Goal: Check status: Check status

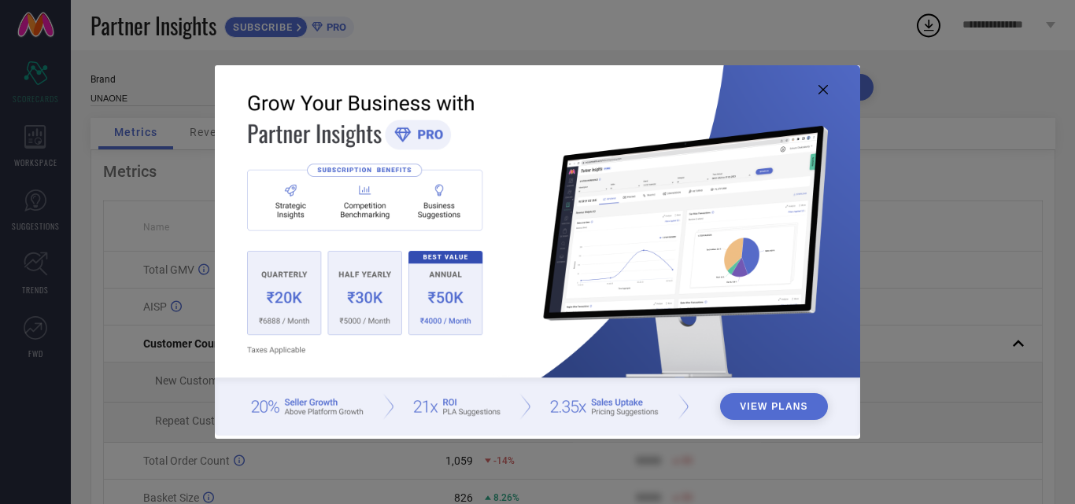
click at [818, 89] on icon at bounding box center [822, 89] width 9 height 9
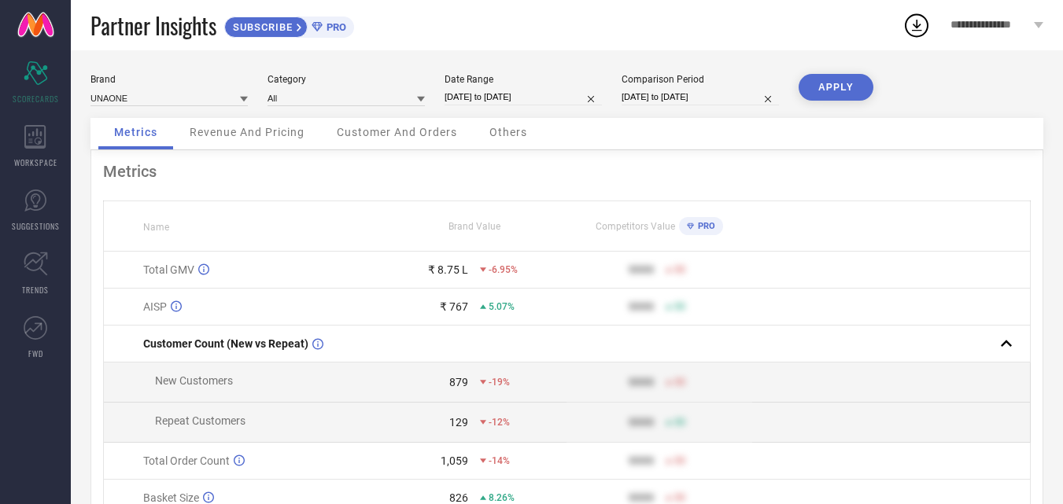
select select "6"
select select "2025"
select select "7"
select select "2025"
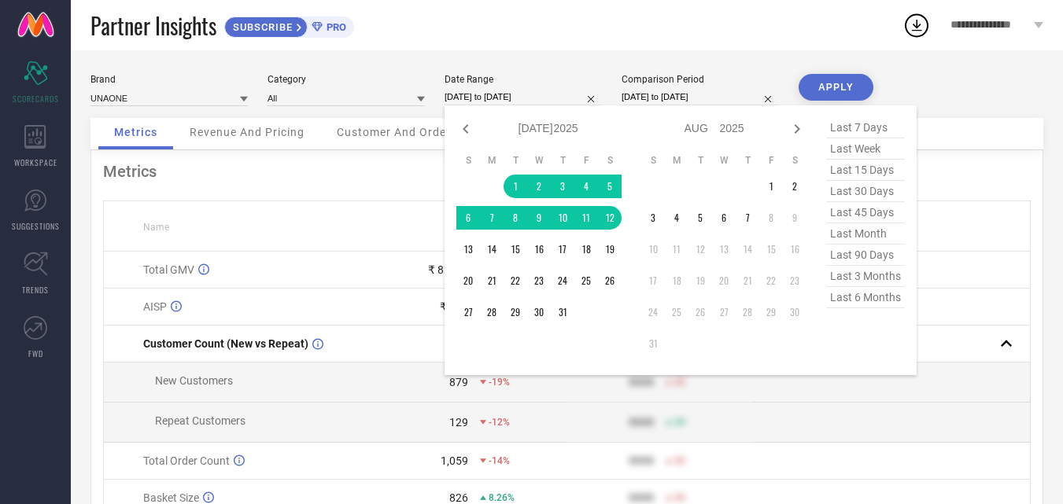
click at [492, 101] on input "[DATE] to [DATE]" at bounding box center [523, 97] width 157 height 17
click at [773, 190] on td "1" at bounding box center [771, 187] width 24 height 24
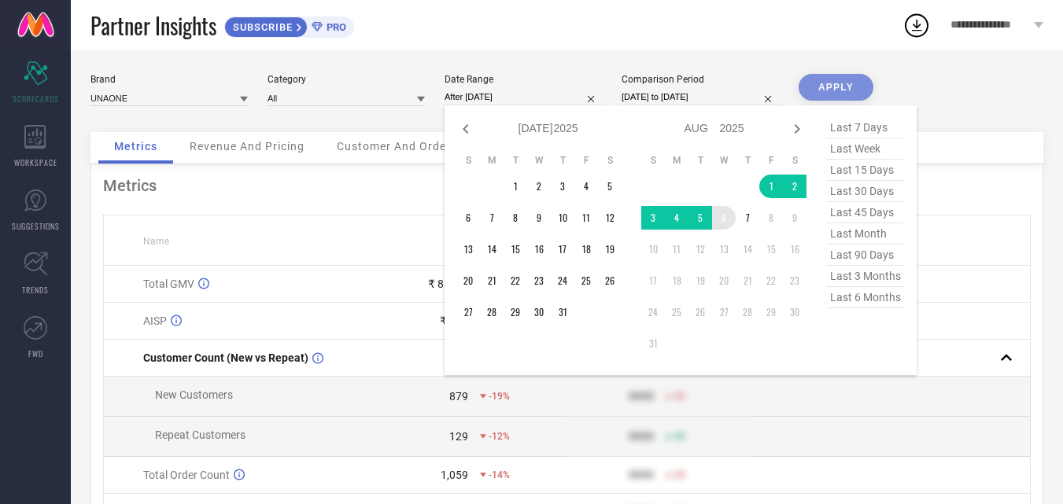
type input "[DATE] to [DATE]"
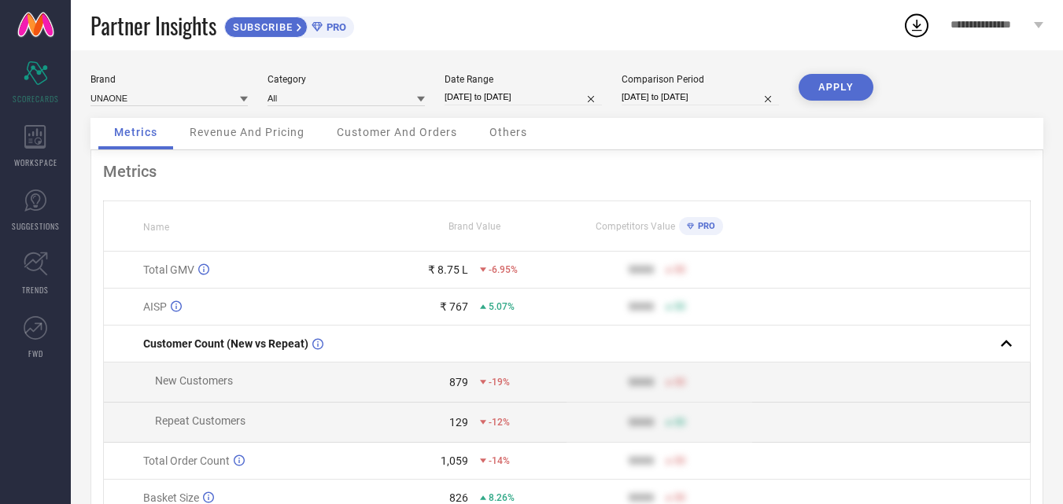
click at [707, 99] on input "[DATE] to [DATE]" at bounding box center [700, 97] width 157 height 17
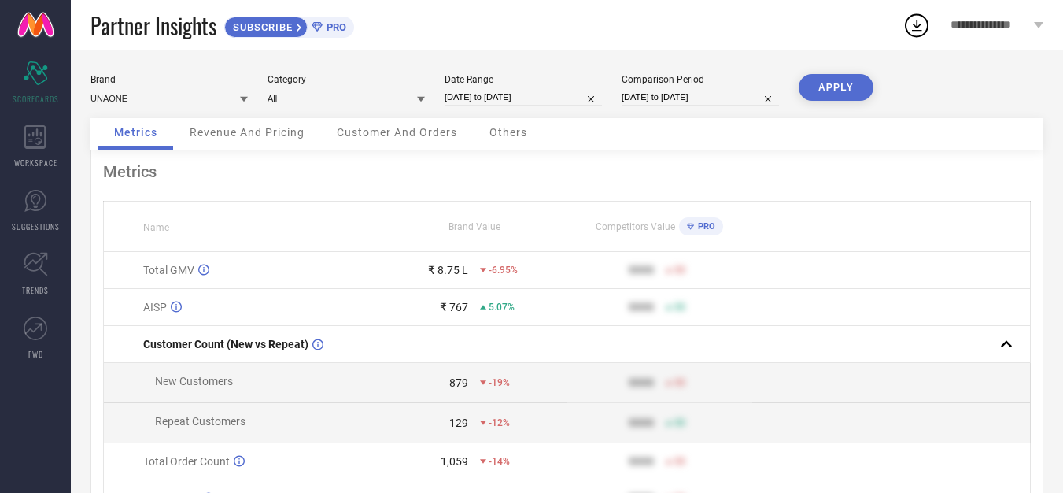
select select "5"
select select "2025"
select select "6"
select select "2025"
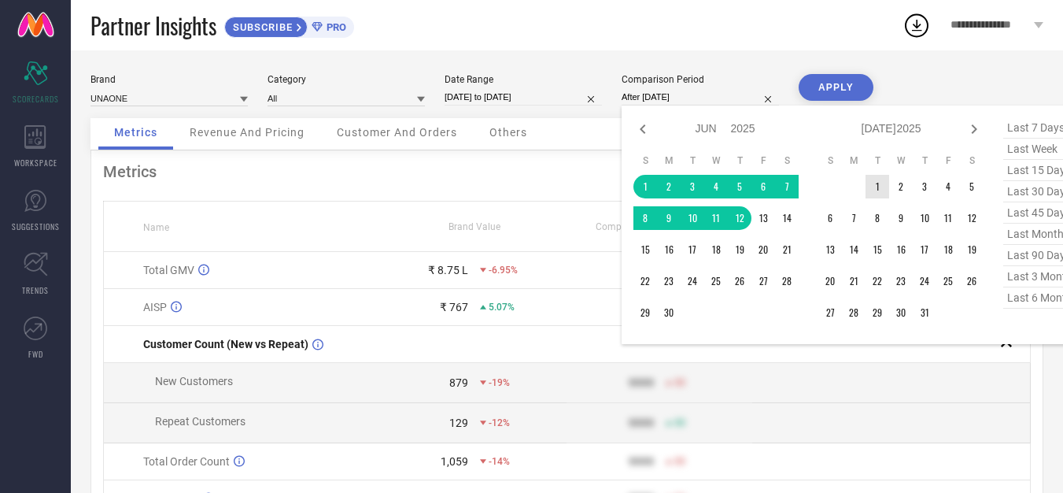
click at [879, 181] on td "1" at bounding box center [877, 187] width 24 height 24
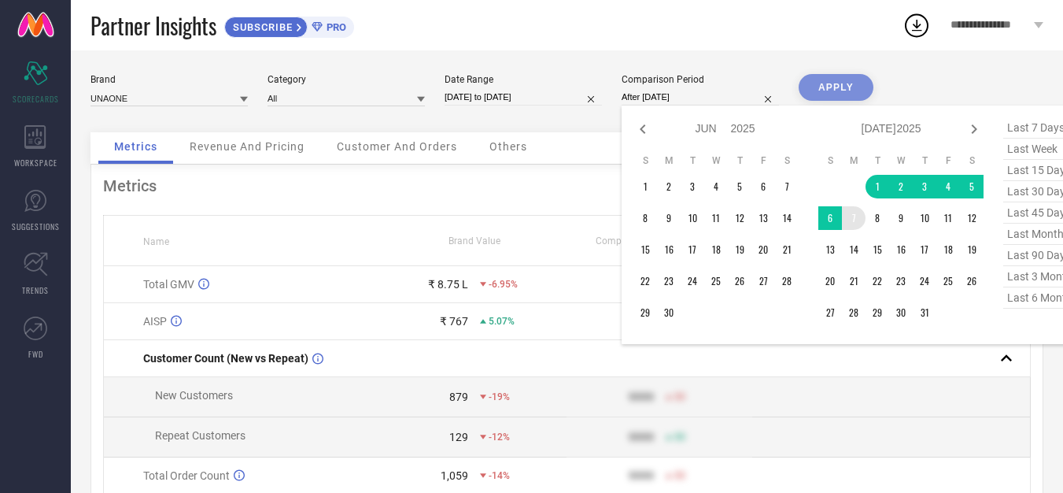
type input "[DATE] to [DATE]"
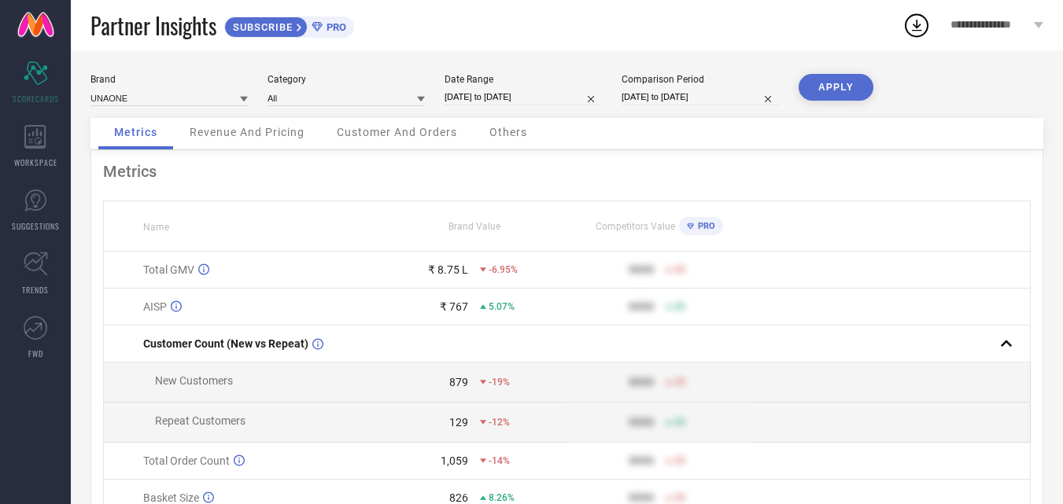
click at [849, 87] on button "APPLY" at bounding box center [836, 87] width 75 height 27
click at [785, 166] on div "Metrics" at bounding box center [567, 171] width 928 height 19
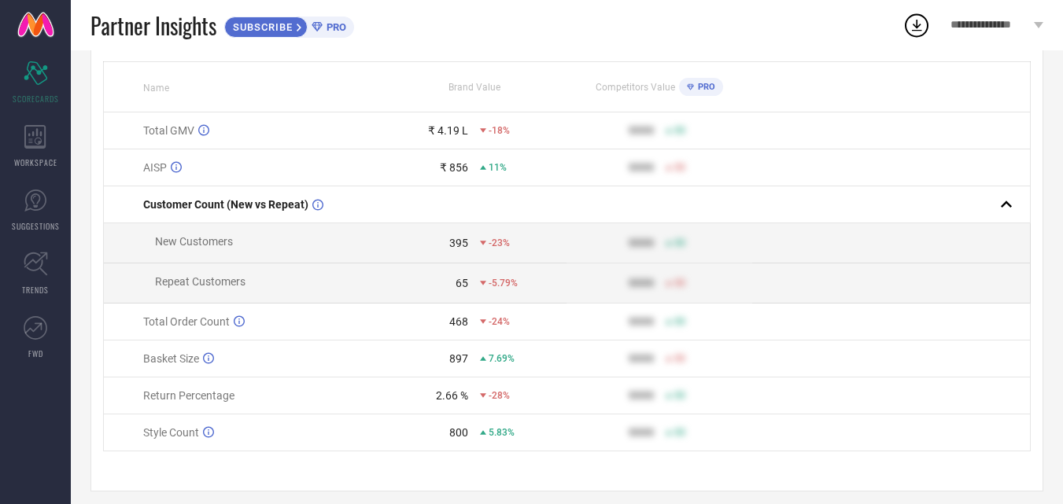
scroll to position [157, 0]
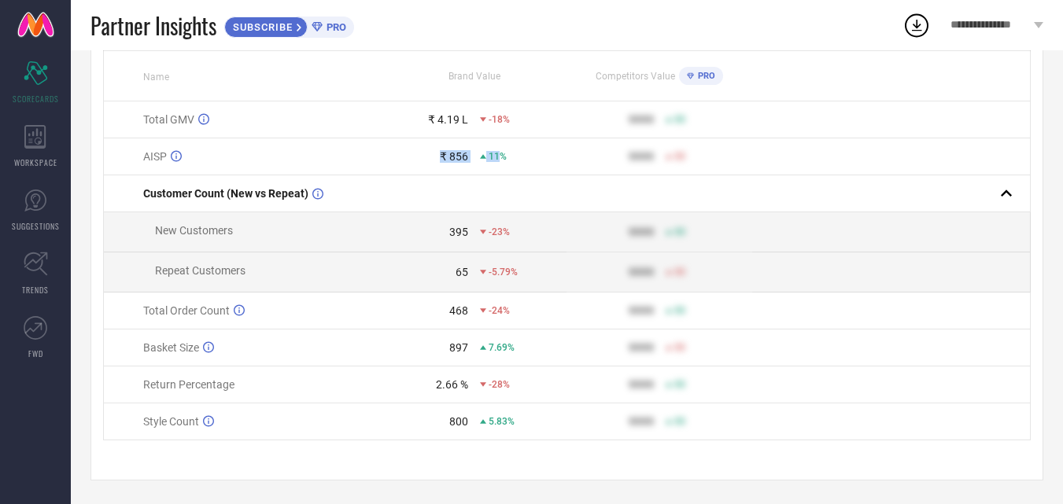
drag, startPoint x: 438, startPoint y: 153, endPoint x: 499, endPoint y: 143, distance: 61.4
click at [499, 143] on td "₹ 856 11%" at bounding box center [475, 156] width 186 height 37
click at [507, 153] on div "11%" at bounding box center [523, 156] width 86 height 11
click at [511, 153] on div "11%" at bounding box center [523, 156] width 86 height 11
click at [510, 151] on div "11%" at bounding box center [523, 156] width 86 height 11
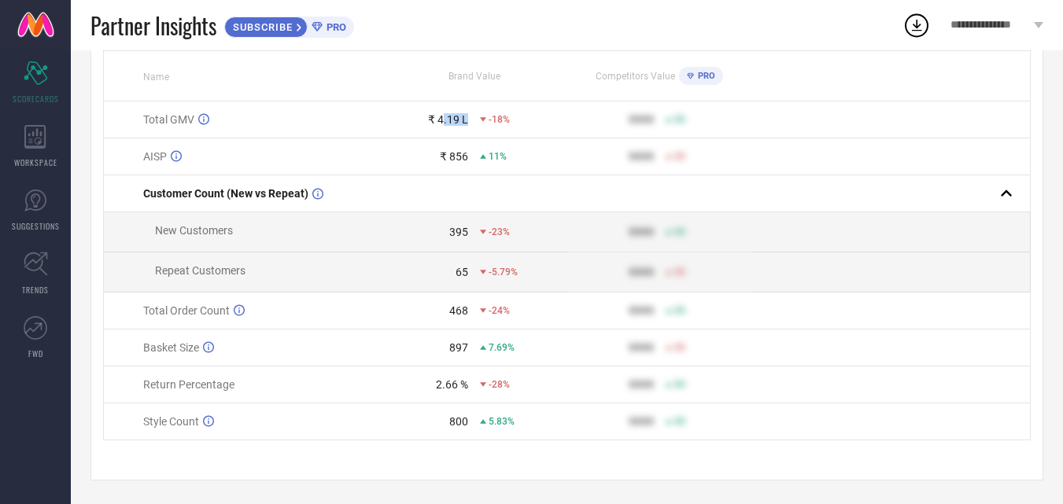
drag, startPoint x: 487, startPoint y: 108, endPoint x: 444, endPoint y: 112, distance: 43.5
click at [444, 113] on div "₹ 4.19 L -18%" at bounding box center [474, 119] width 184 height 13
click at [518, 153] on div "11%" at bounding box center [523, 156] width 86 height 11
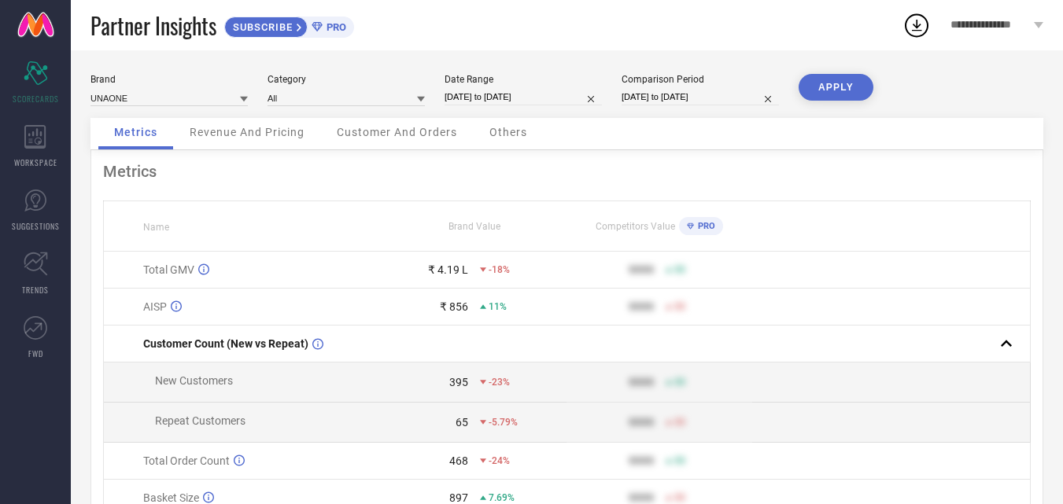
click at [572, 154] on div "Metrics Name Brand Value Competitors Value PRO Total GMV ₹ 4.19 L -18% 9999 50 …" at bounding box center [566, 390] width 953 height 481
